Goal: Task Accomplishment & Management: Manage account settings

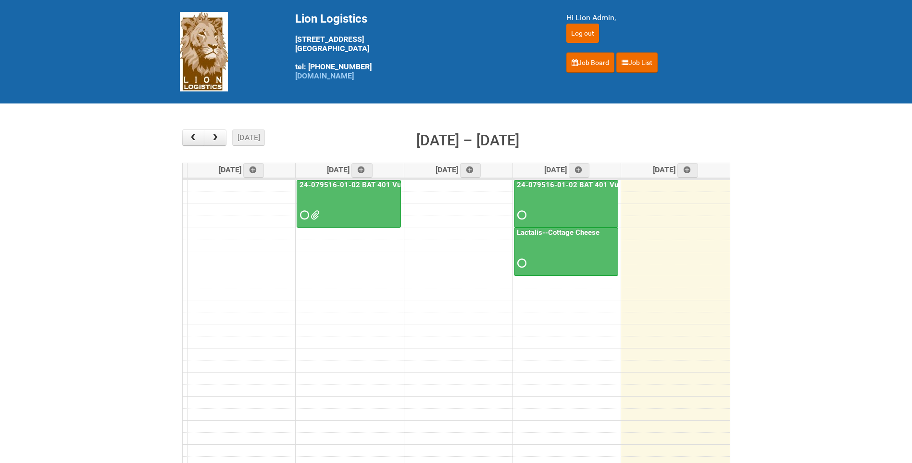
click at [589, 190] on div "24-079516-01-02 BAT 401 Vuse Box RCT" at bounding box center [566, 201] width 103 height 42
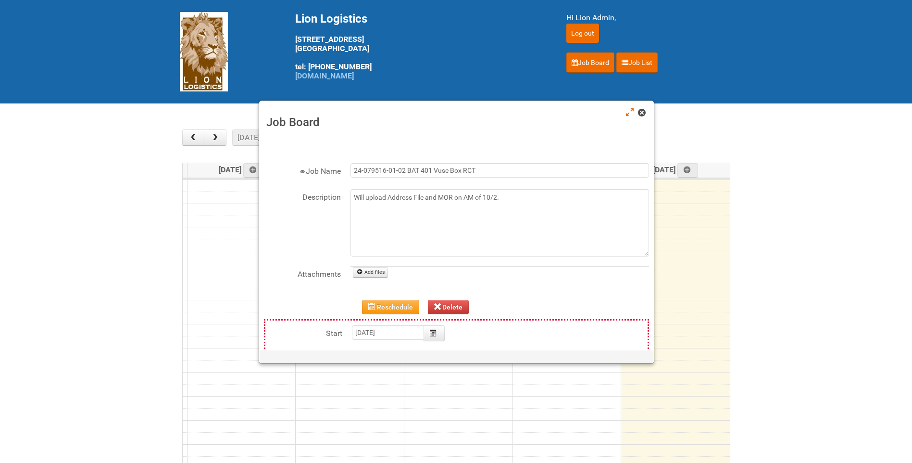
click at [640, 115] on span at bounding box center [641, 112] width 7 height 7
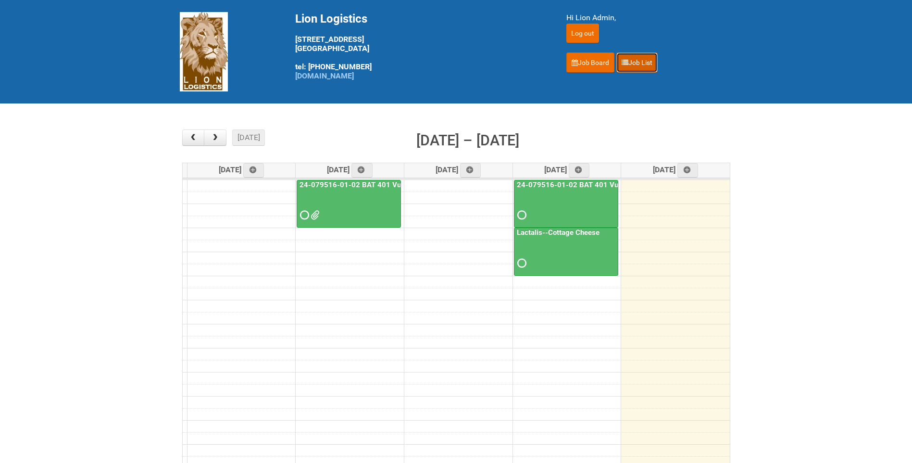
click at [642, 60] on link "Job List" at bounding box center [637, 62] width 41 height 20
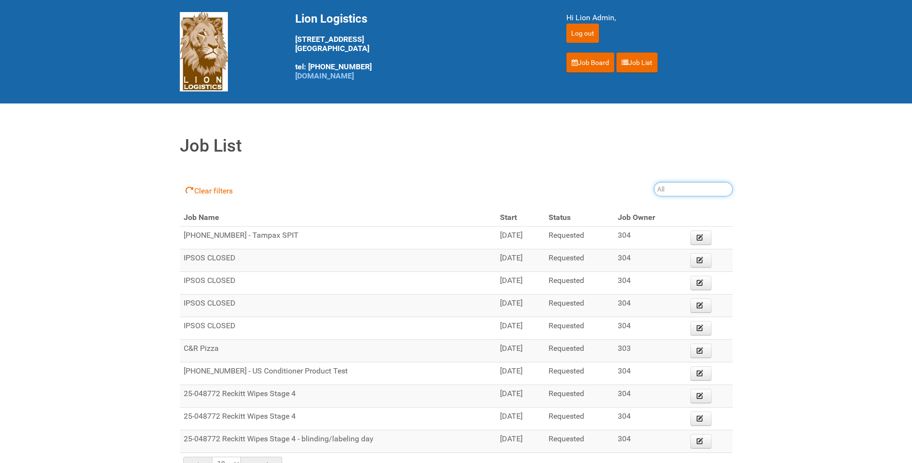
click at [677, 188] on input "search" at bounding box center [693, 189] width 79 height 14
type input "25-058204"
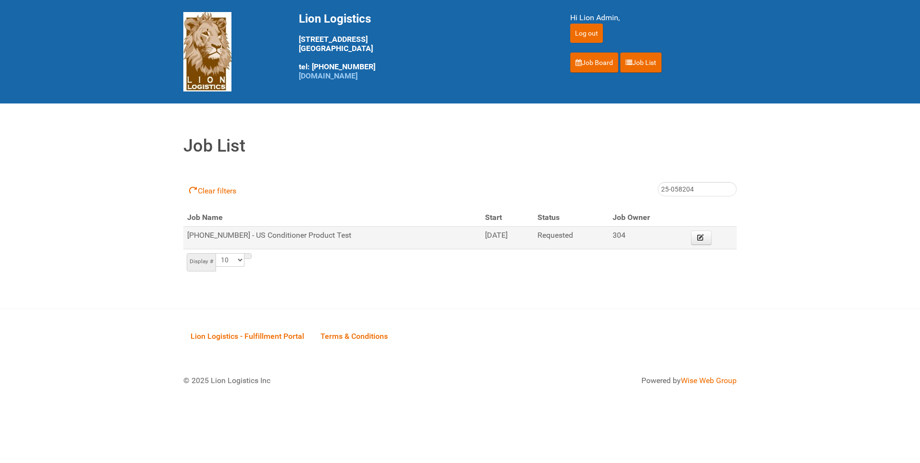
click at [716, 241] on td "Edit" at bounding box center [712, 238] width 50 height 23
click at [703, 234] on icon at bounding box center [700, 237] width 7 height 7
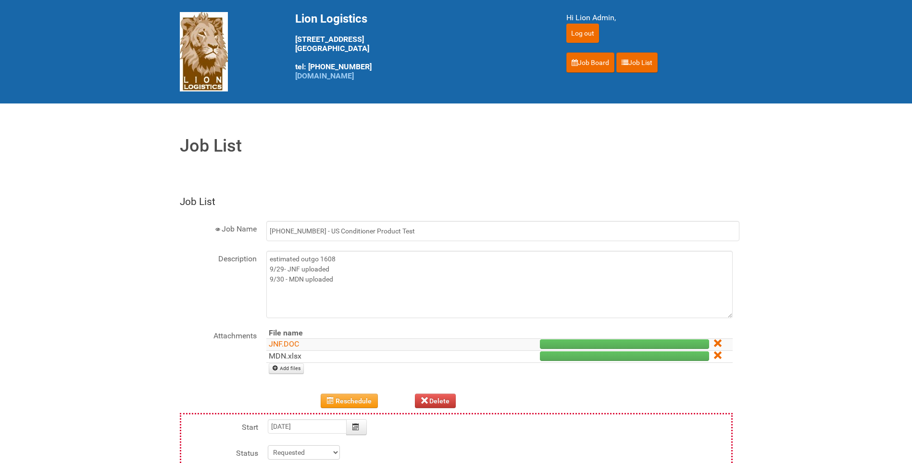
click at [300, 354] on link "MDN.xlsx" at bounding box center [285, 355] width 33 height 9
click at [296, 372] on link "Add files" at bounding box center [287, 368] width 36 height 11
type input "C:\fakepath\MDN (2).xlsx"
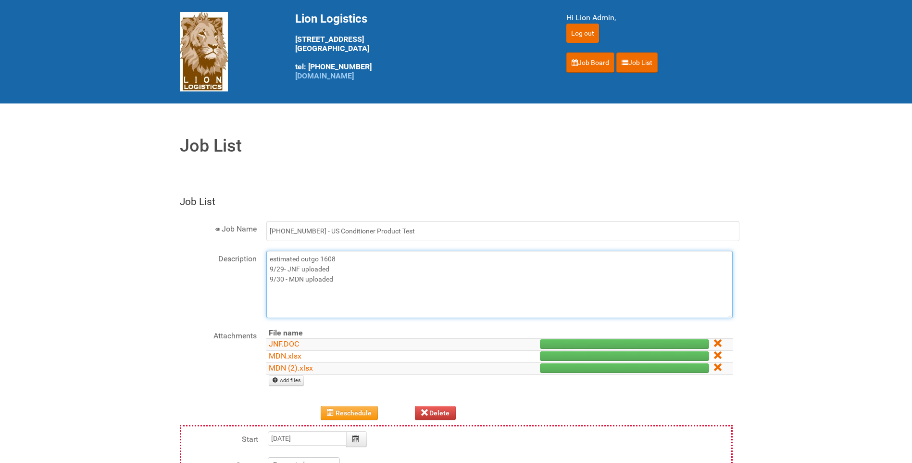
click at [341, 290] on textarea "estimated outgo 1608 9/29- JNF uploaded 9/30 - MDN uploaded" at bounding box center [499, 284] width 467 height 67
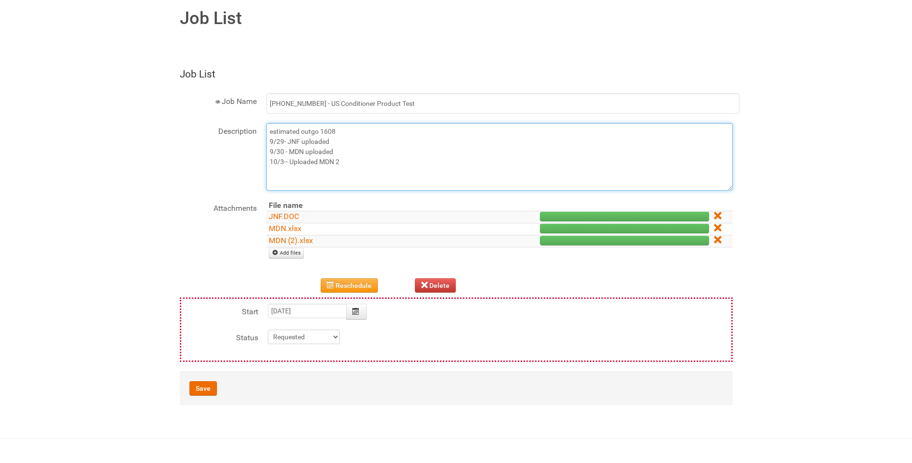
scroll to position [144, 0]
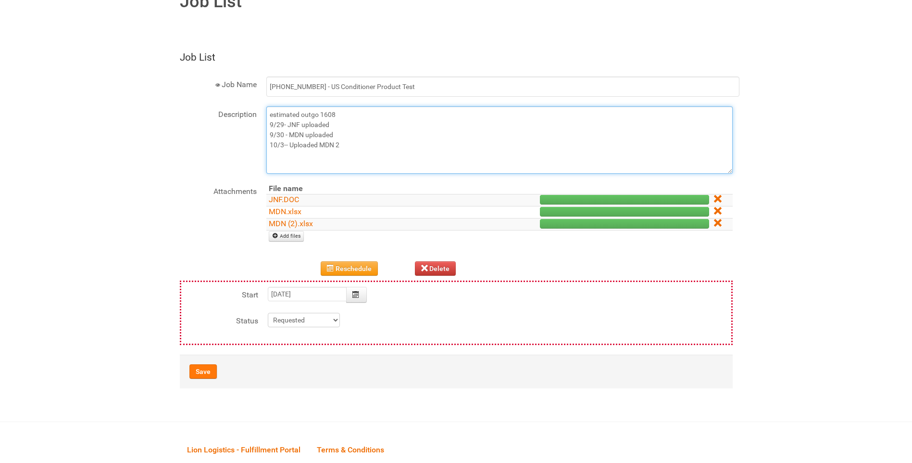
type textarea "estimated outgo 1608 9/29- JNF uploaded 9/30 - MDN uploaded 10/3-- Uploaded MDN…"
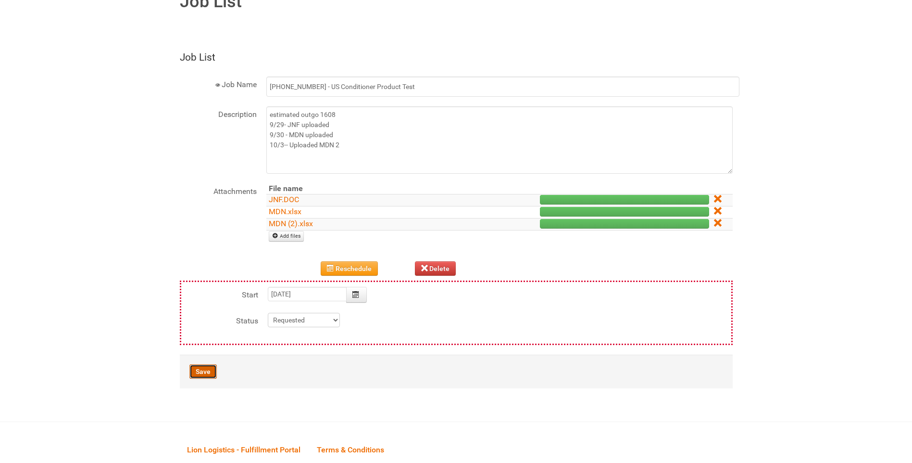
click at [209, 372] on button "Save" at bounding box center [203, 371] width 27 height 14
type input "2025-10-23 09:00:00"
